Goal: Transaction & Acquisition: Purchase product/service

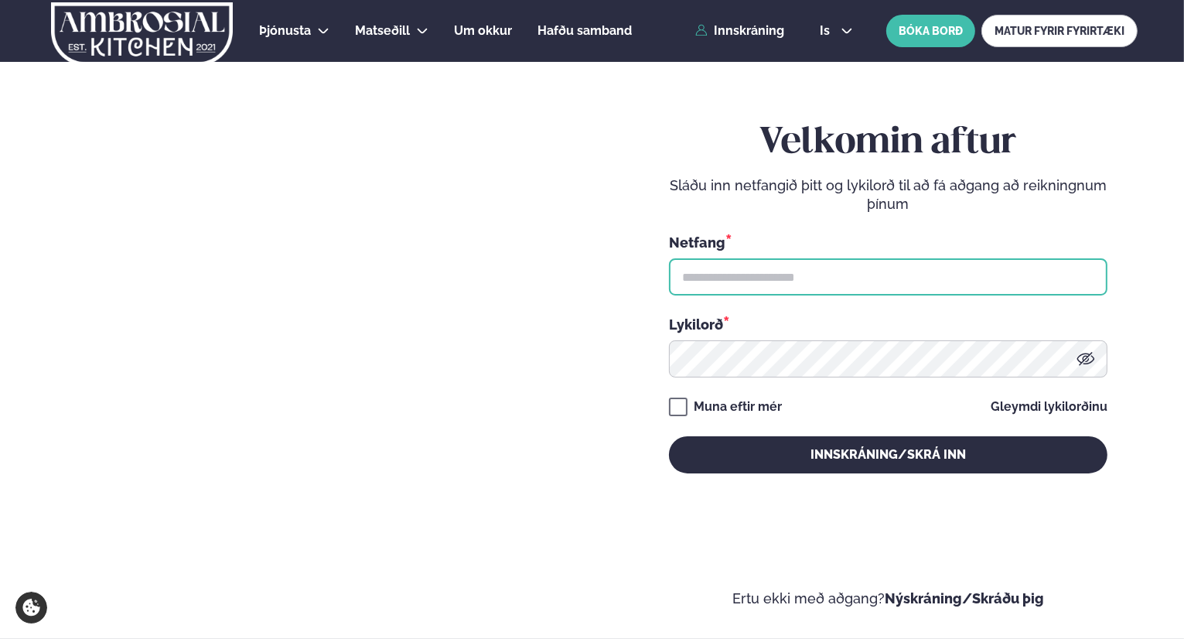
click at [813, 285] on input "text" at bounding box center [888, 276] width 438 height 37
type input "**********"
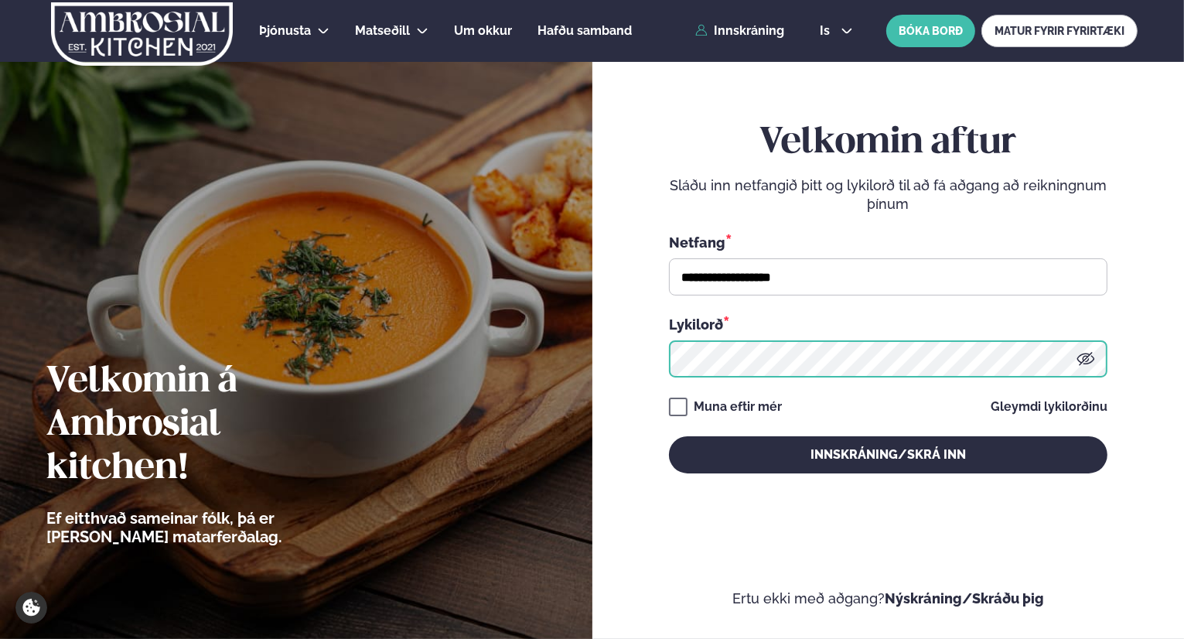
click at [669, 436] on button "Innskráning/Skrá inn" at bounding box center [888, 454] width 438 height 37
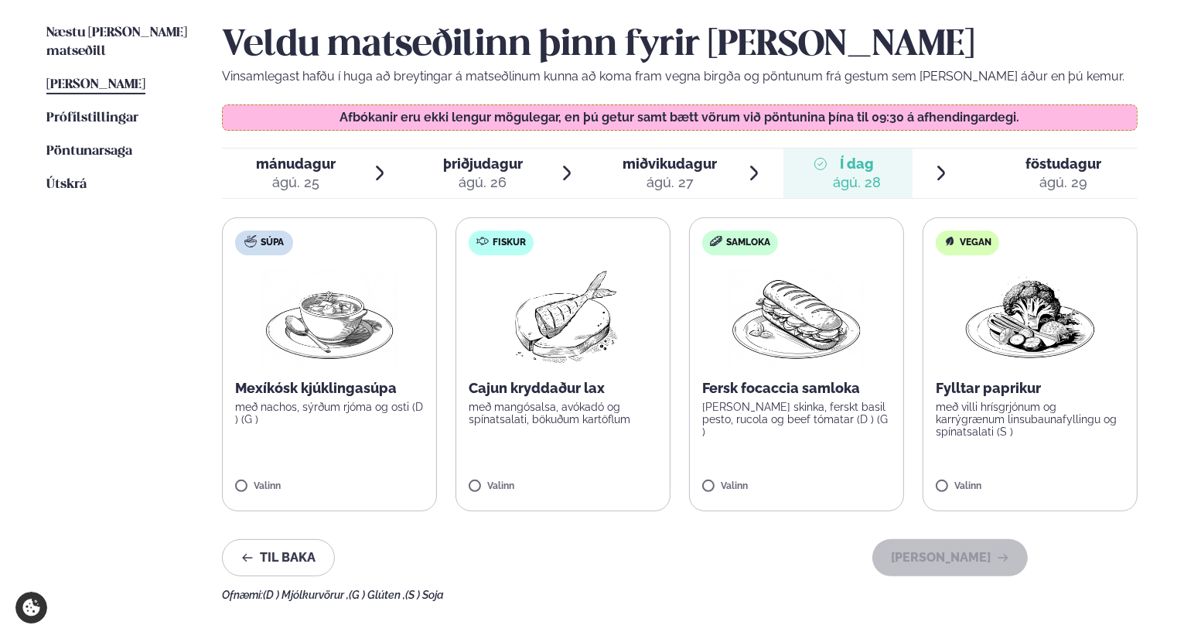
scroll to position [387, 0]
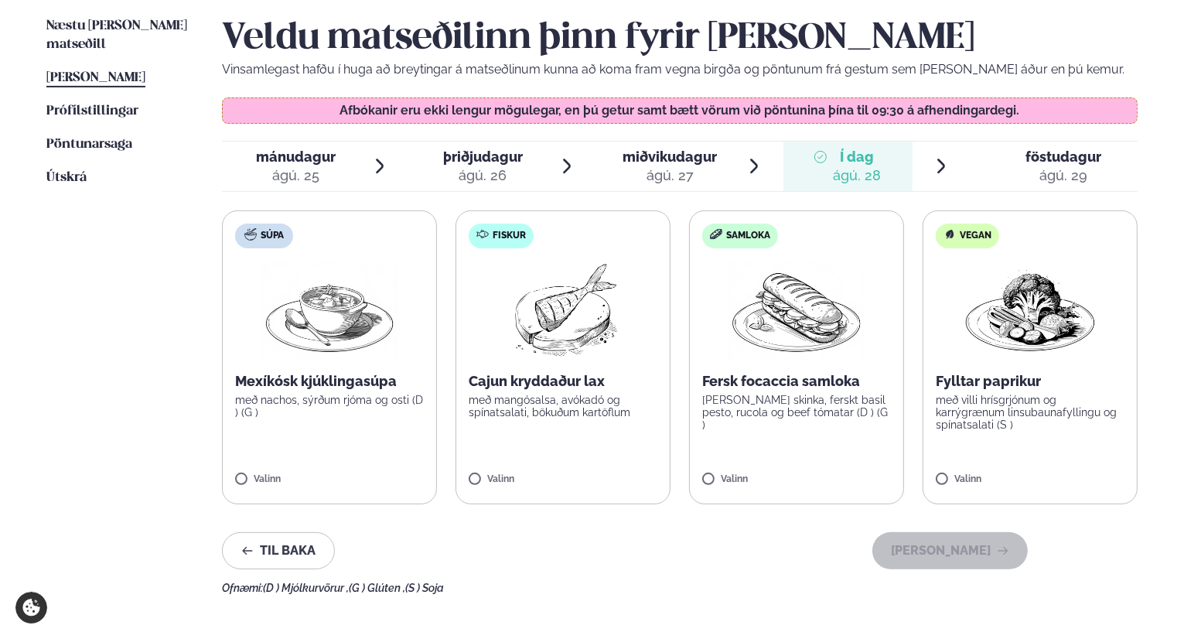
click at [1061, 172] on div "ágú. 29" at bounding box center [1063, 175] width 76 height 19
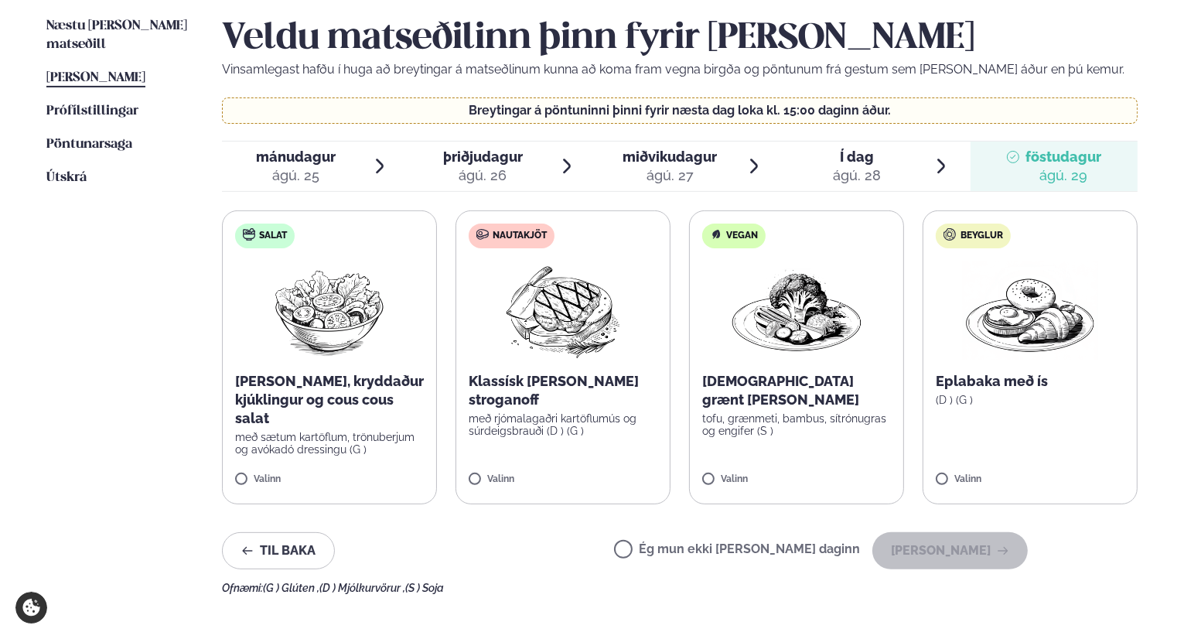
click at [544, 300] on img at bounding box center [563, 310] width 137 height 99
click at [467, 479] on label "Nautakjöt Klassísk [PERSON_NAME] stroganoff með rjómalagaðri kartöflumús og súr…" at bounding box center [562, 357] width 215 height 294
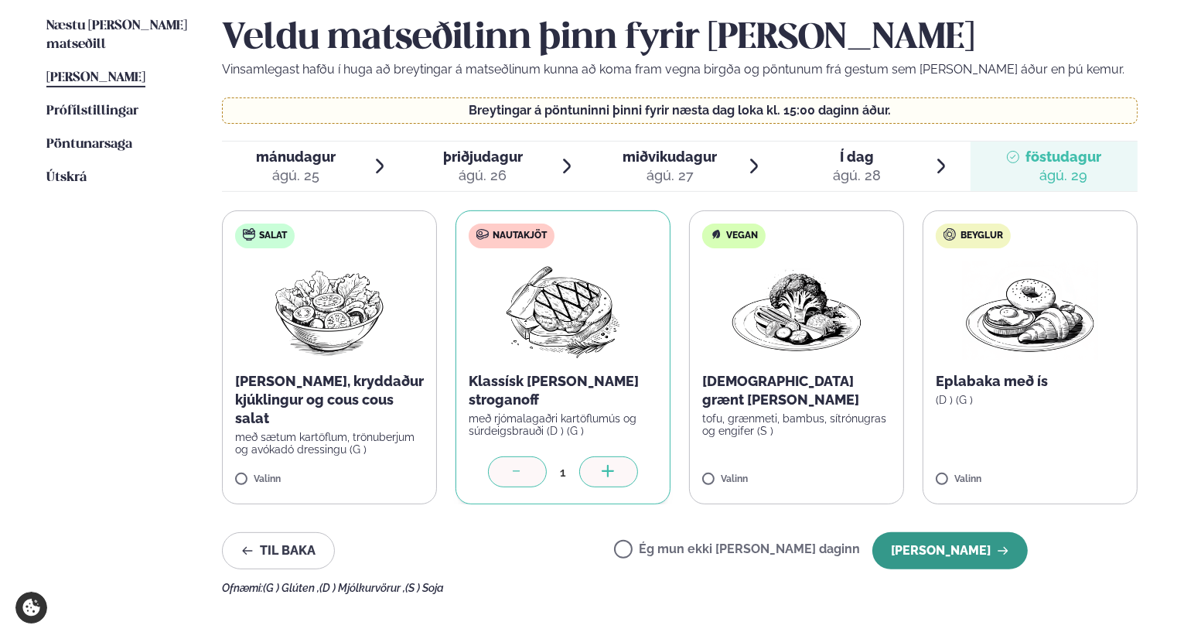
click at [986, 554] on button "[PERSON_NAME]" at bounding box center [949, 550] width 155 height 37
